Goal: Task Accomplishment & Management: Manage account settings

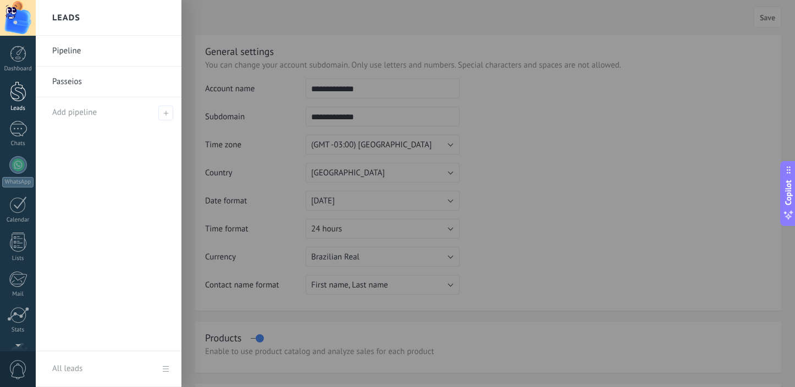
click at [18, 97] on div at bounding box center [18, 91] width 16 height 20
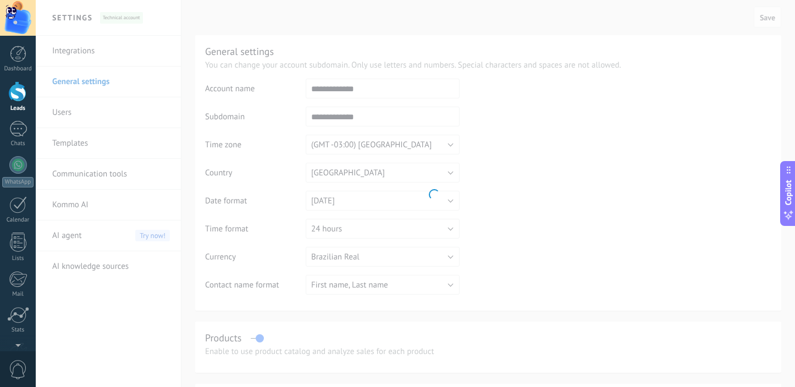
click at [18, 97] on div at bounding box center [18, 91] width 16 height 20
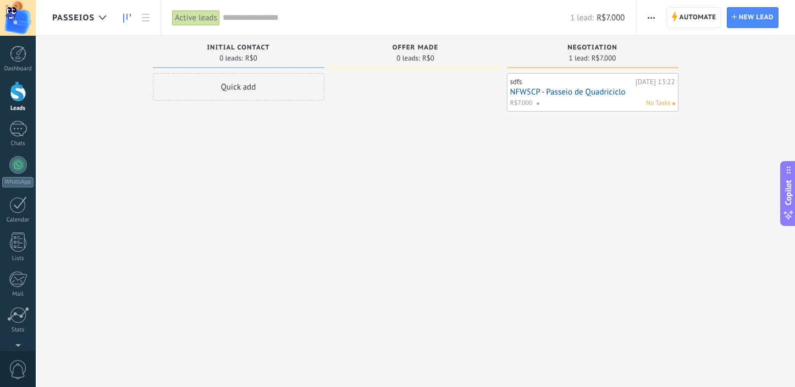
click at [532, 94] on link "NFW5CP - Passeio de Quadriciclo" at bounding box center [592, 91] width 165 height 9
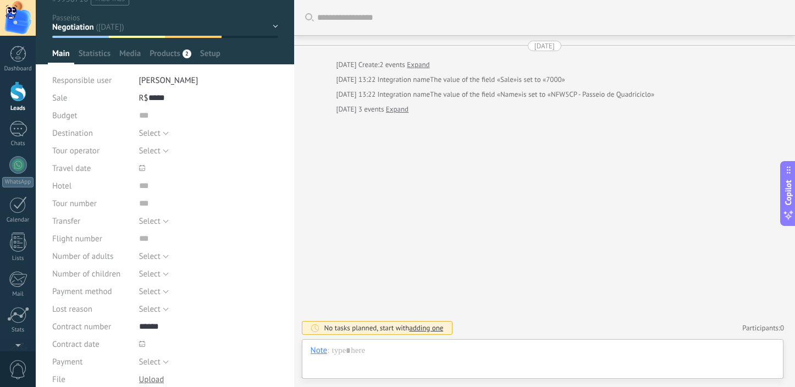
scroll to position [30, 0]
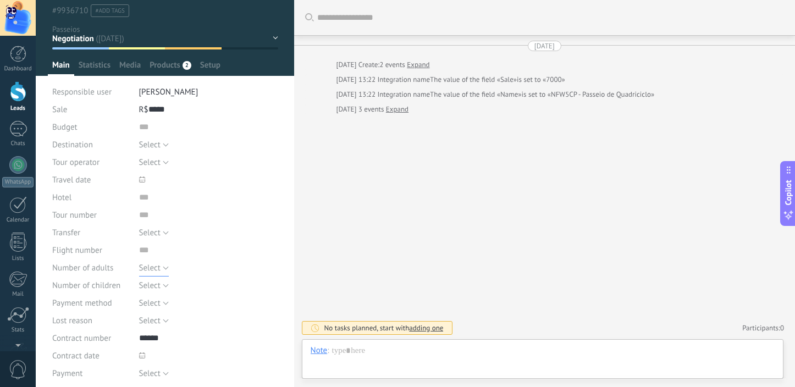
click at [165, 268] on button "Select" at bounding box center [154, 268] width 30 height 18
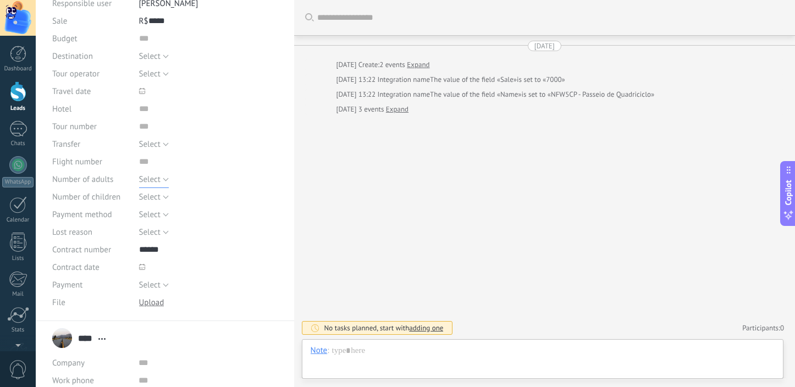
scroll to position [117, 0]
click at [162, 215] on button "Select" at bounding box center [154, 217] width 30 height 18
click at [228, 194] on div "Select 1 2 3 4 5 6 7 8 9 10 Select" at bounding box center [208, 199] width 139 height 18
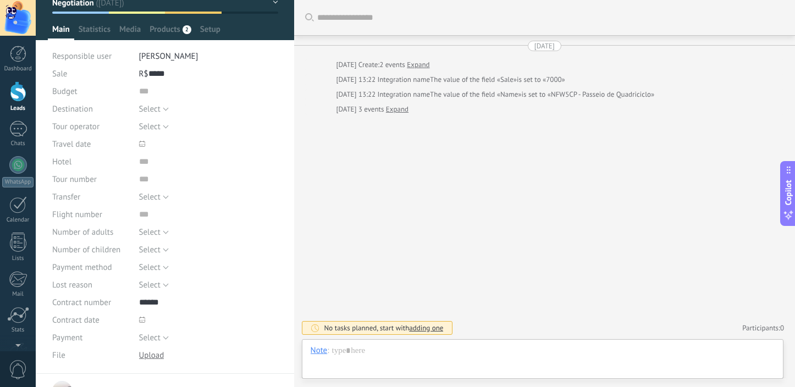
scroll to position [65, 0]
click at [142, 144] on icon at bounding box center [142, 144] width 6 height 6
click at [180, 140] on span at bounding box center [173, 145] width 69 height 18
drag, startPoint x: 53, startPoint y: 305, endPoint x: 123, endPoint y: 305, distance: 69.8
click at [123, 305] on div "Contract number" at bounding box center [91, 303] width 79 height 18
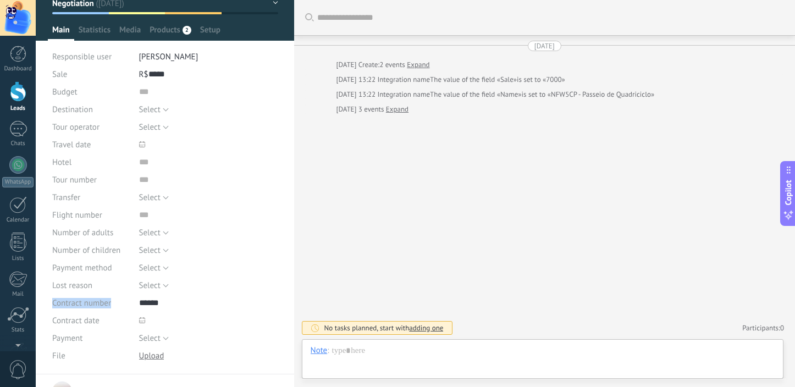
copy span "Contract number"
click at [212, 310] on input "******" at bounding box center [208, 303] width 139 height 18
